Goal: Navigation & Orientation: Find specific page/section

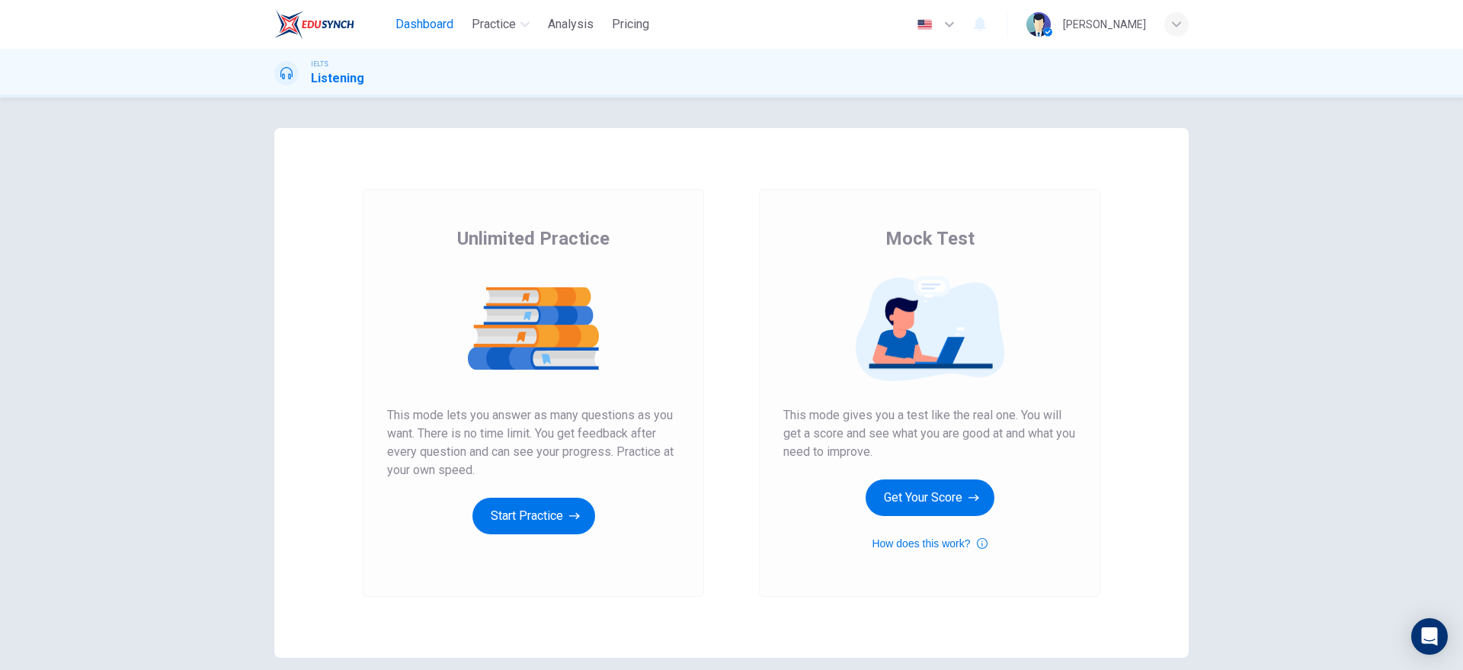
click at [405, 17] on span "Dashboard" at bounding box center [424, 24] width 58 height 18
